Goal: Transaction & Acquisition: Obtain resource

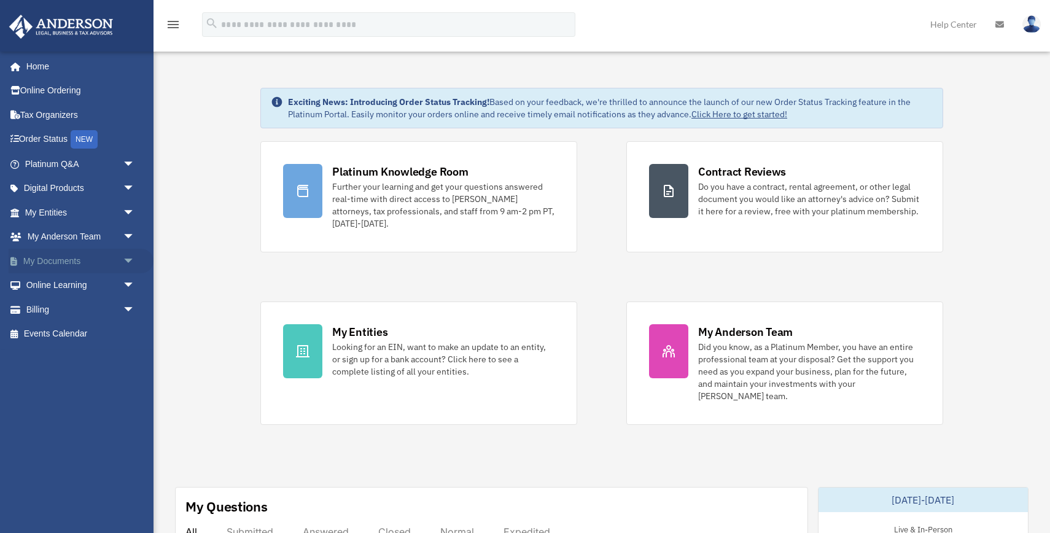
click at [123, 261] on span "arrow_drop_down" at bounding box center [135, 261] width 25 height 25
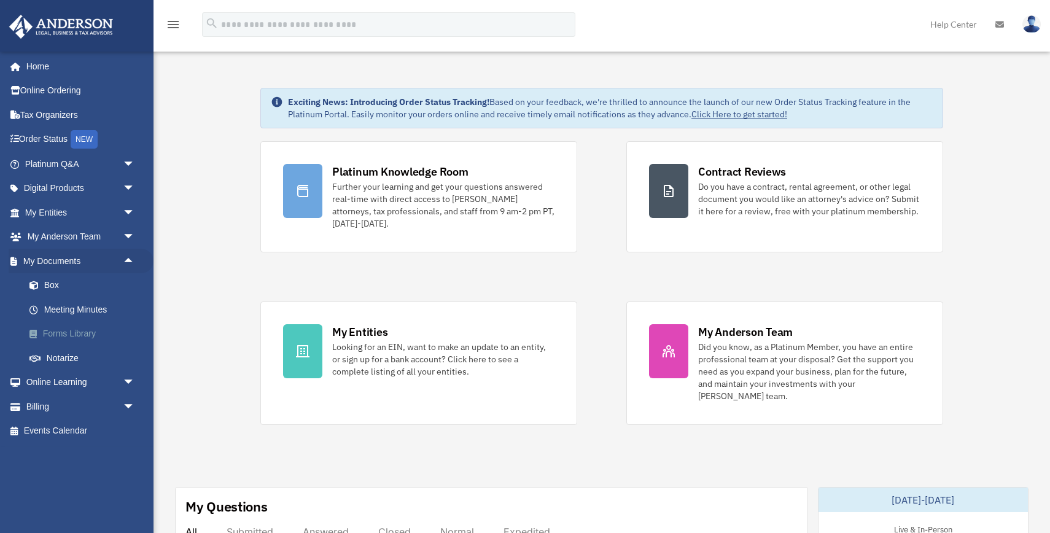
click at [77, 333] on link "Forms Library" at bounding box center [85, 334] width 136 height 25
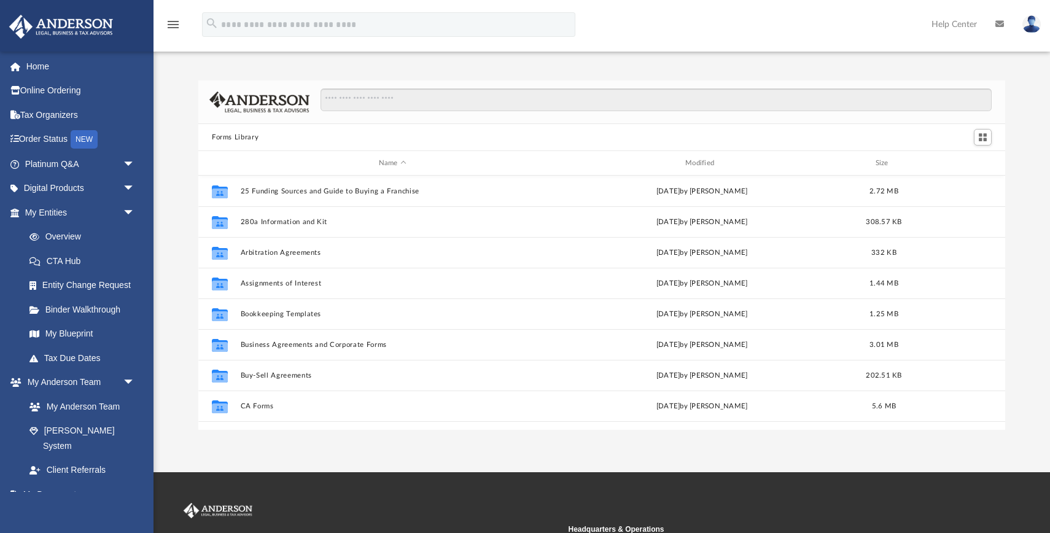
scroll to position [279, 807]
click at [359, 99] on input "Search files and folders" at bounding box center [655, 99] width 671 height 23
type input "**********"
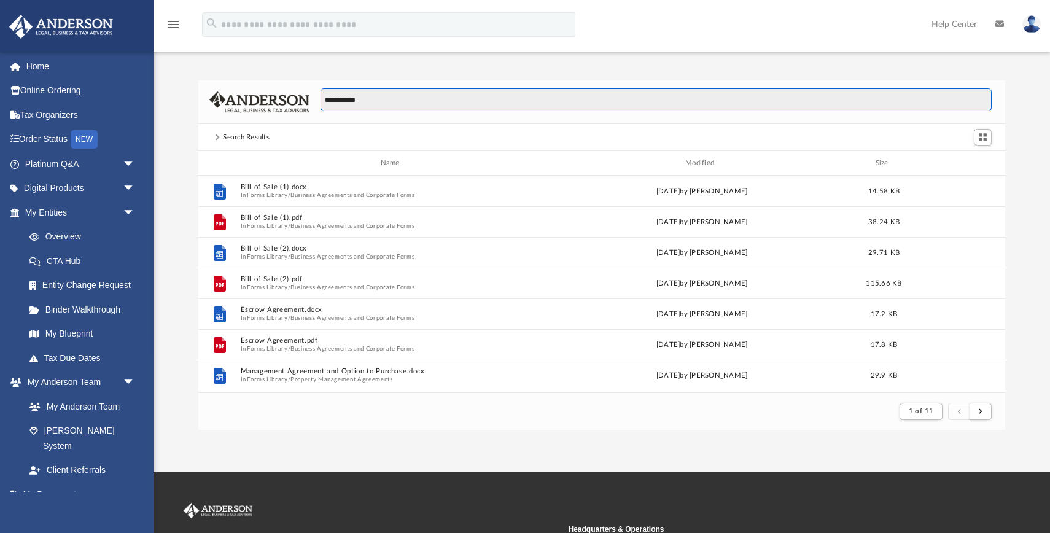
scroll to position [1, 1]
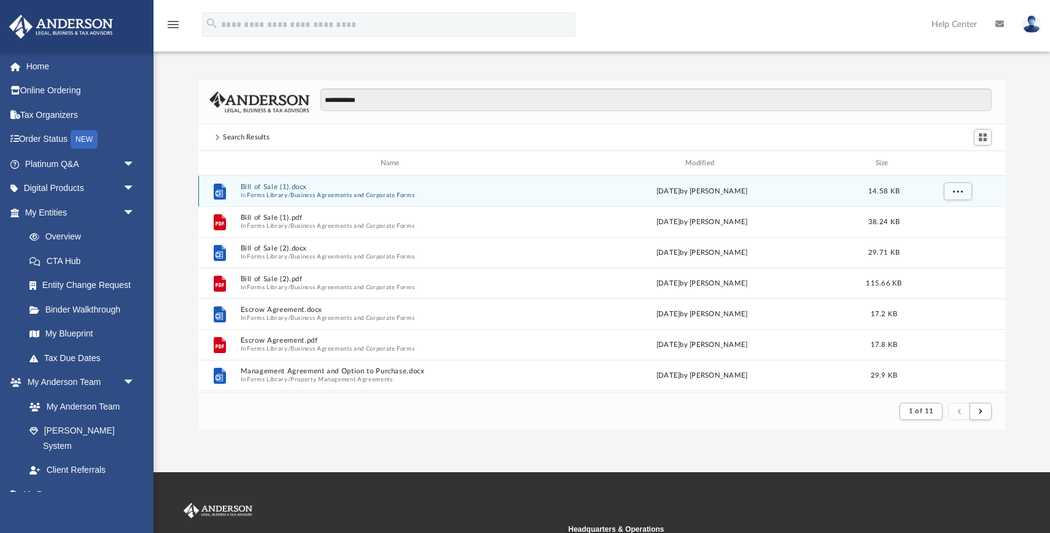
click at [262, 186] on button "Bill of Sale (1).docx" at bounding box center [393, 187] width 304 height 8
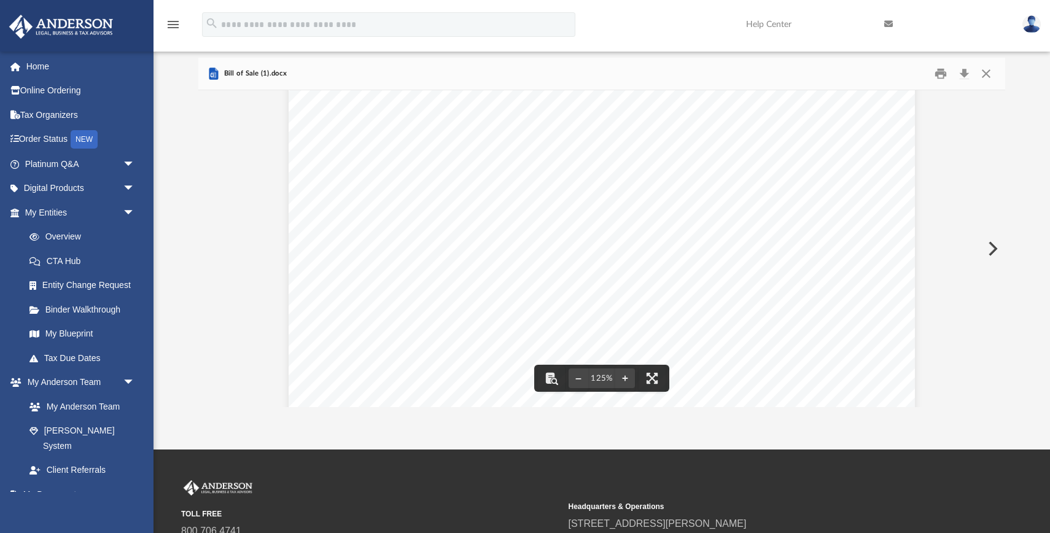
scroll to position [295, 0]
